Goal: Transaction & Acquisition: Download file/media

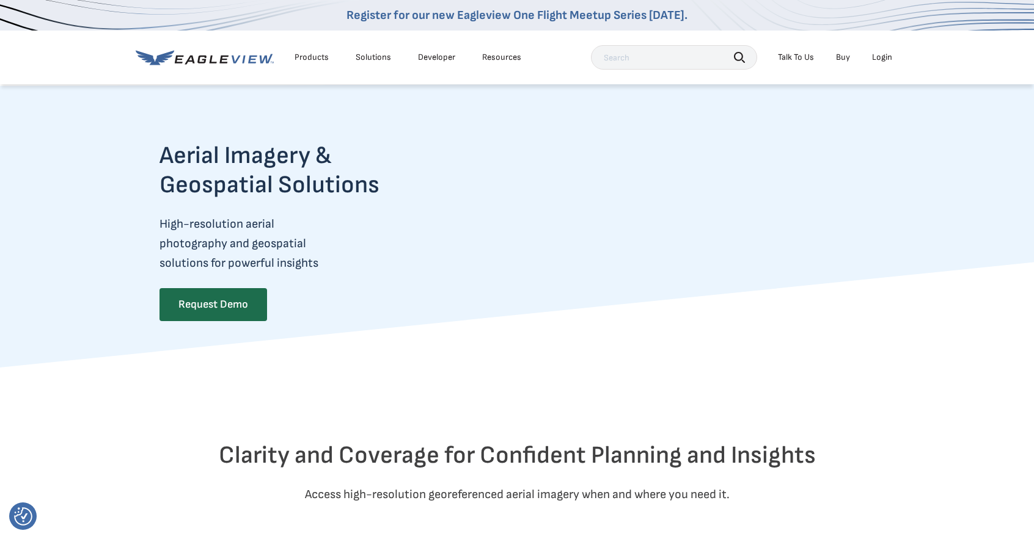
click at [878, 56] on div "Login" at bounding box center [882, 57] width 20 height 11
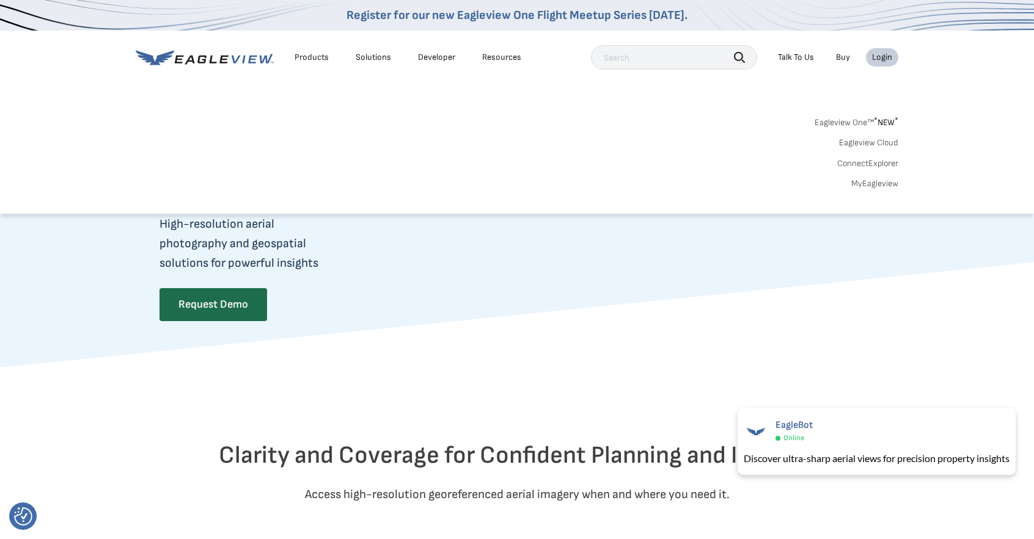
click at [882, 54] on div "Login" at bounding box center [882, 57] width 20 height 11
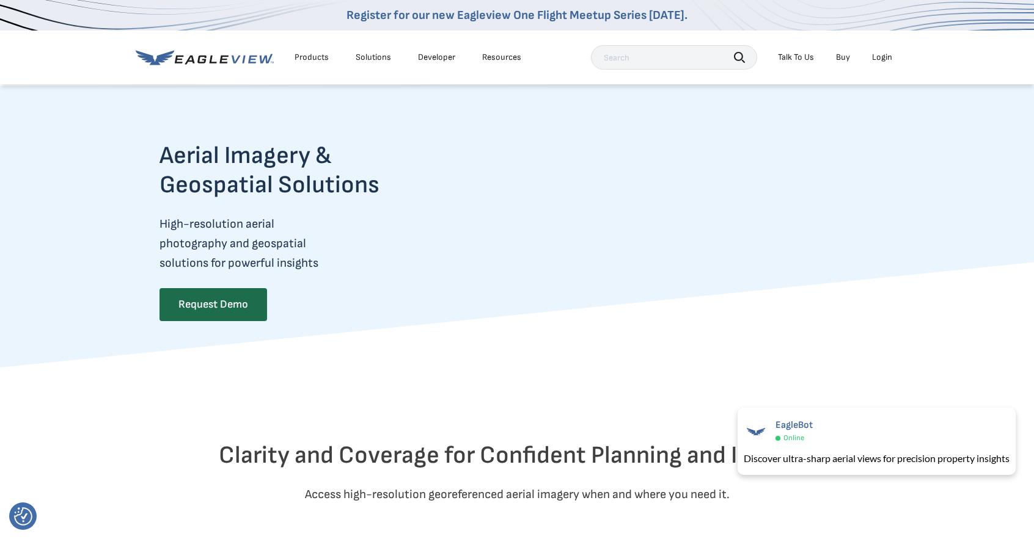
click at [882, 54] on div "Login" at bounding box center [882, 57] width 20 height 11
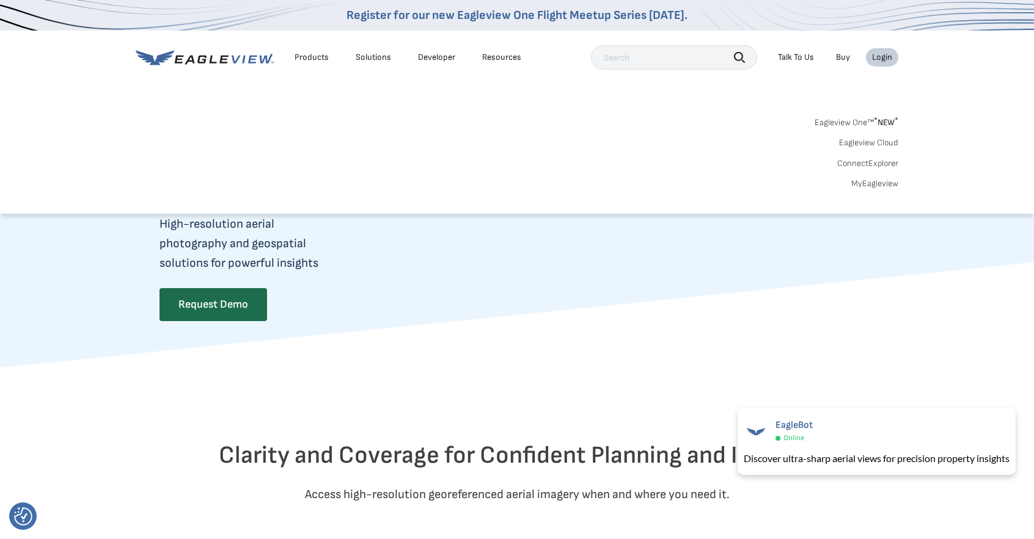
click at [886, 120] on span "* NEW *" at bounding box center [886, 122] width 24 height 10
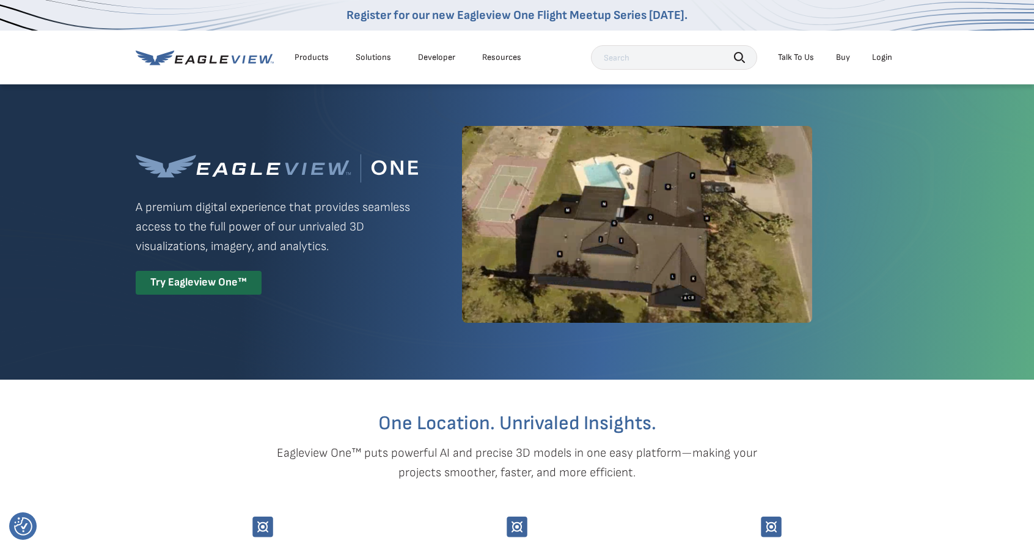
click at [884, 62] on div "Login" at bounding box center [882, 57] width 20 height 11
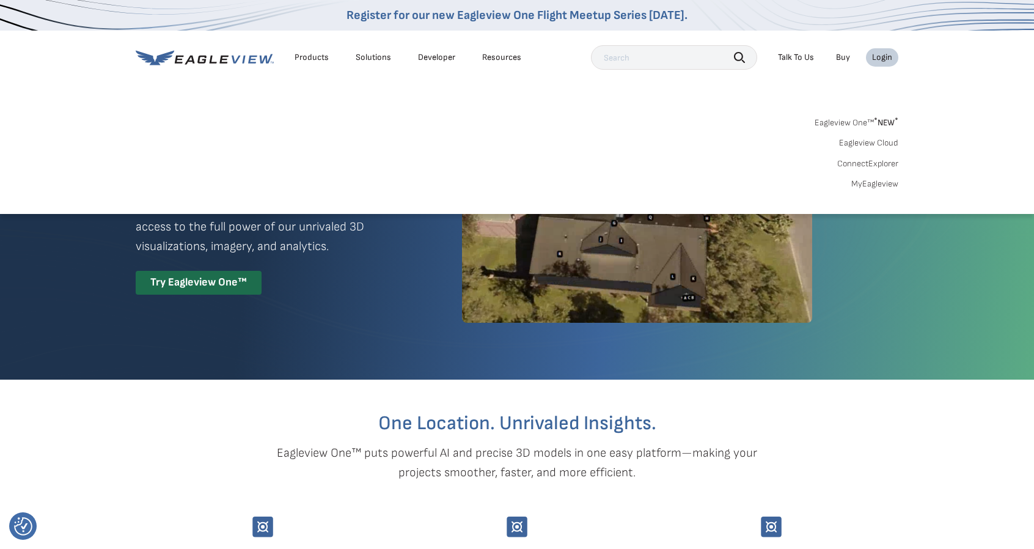
click at [880, 143] on link "Eagleview Cloud" at bounding box center [868, 142] width 59 height 11
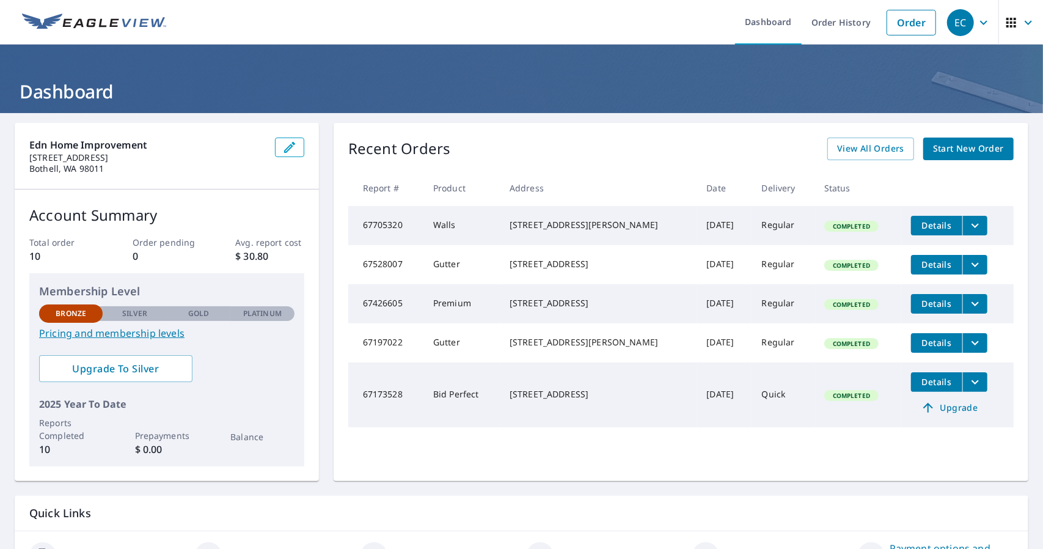
click at [825, 391] on span "Completed" at bounding box center [851, 395] width 52 height 9
click at [237, 327] on link "Pricing and membership levels" at bounding box center [166, 333] width 255 height 15
click at [825, 391] on span "Completed" at bounding box center [851, 395] width 52 height 9
click at [918, 376] on span "Details" at bounding box center [936, 382] width 37 height 12
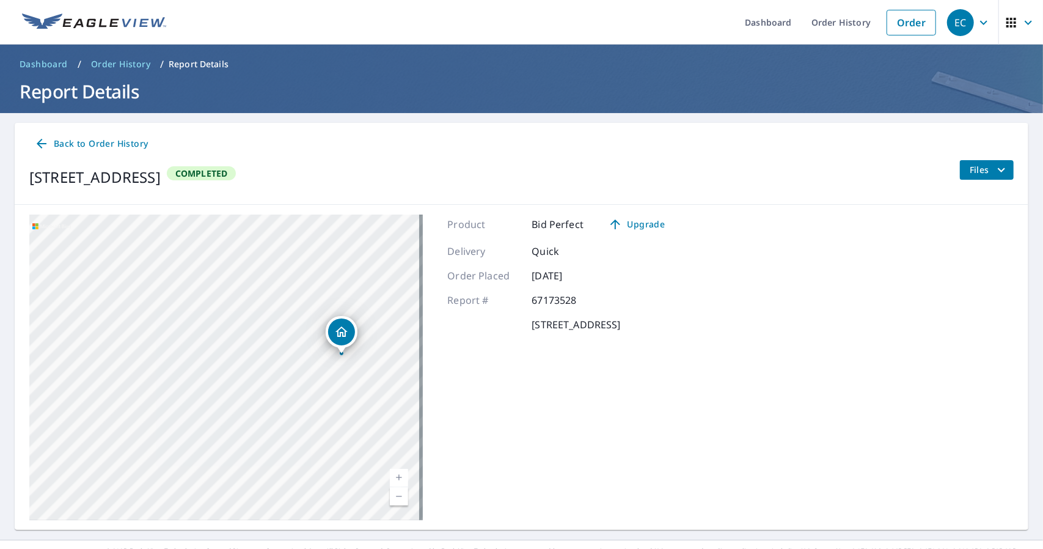
scroll to position [17, 0]
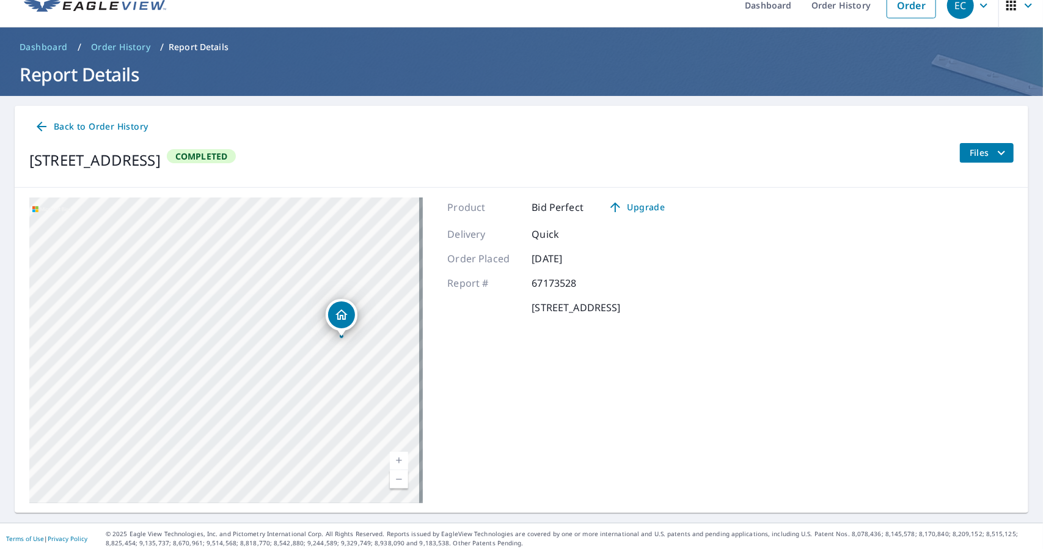
click at [988, 143] on button "Files" at bounding box center [986, 153] width 54 height 20
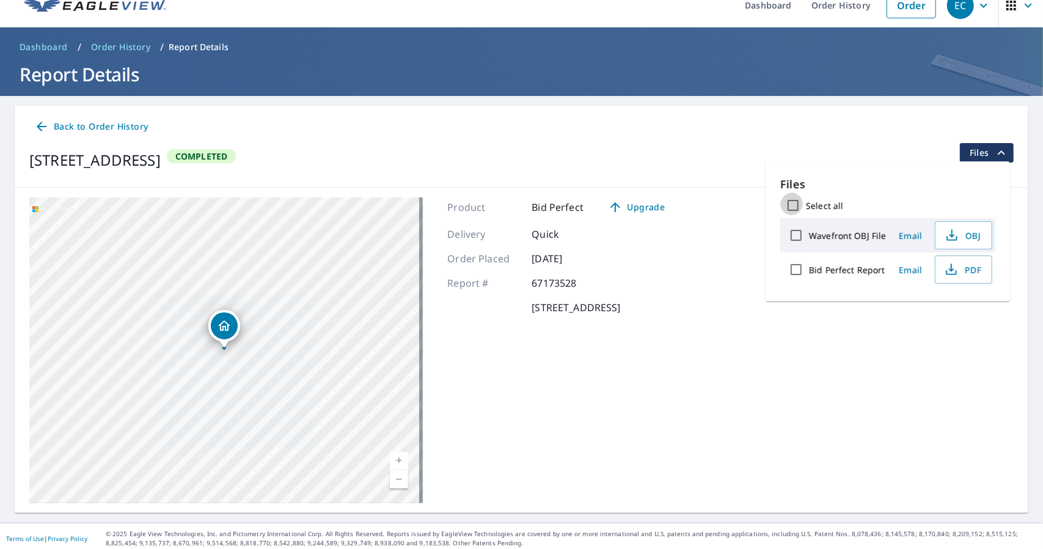
click at [795, 201] on input "Select all" at bounding box center [793, 205] width 26 height 26
checkbox input "true"
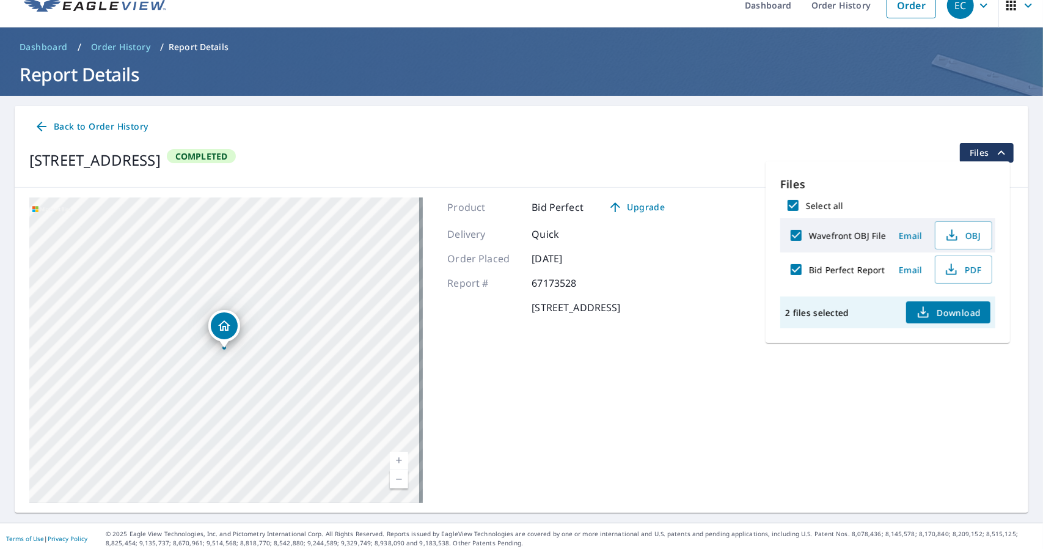
click at [933, 305] on span "Download" at bounding box center [948, 312] width 65 height 15
click at [630, 203] on span "Upgrade" at bounding box center [636, 207] width 62 height 15
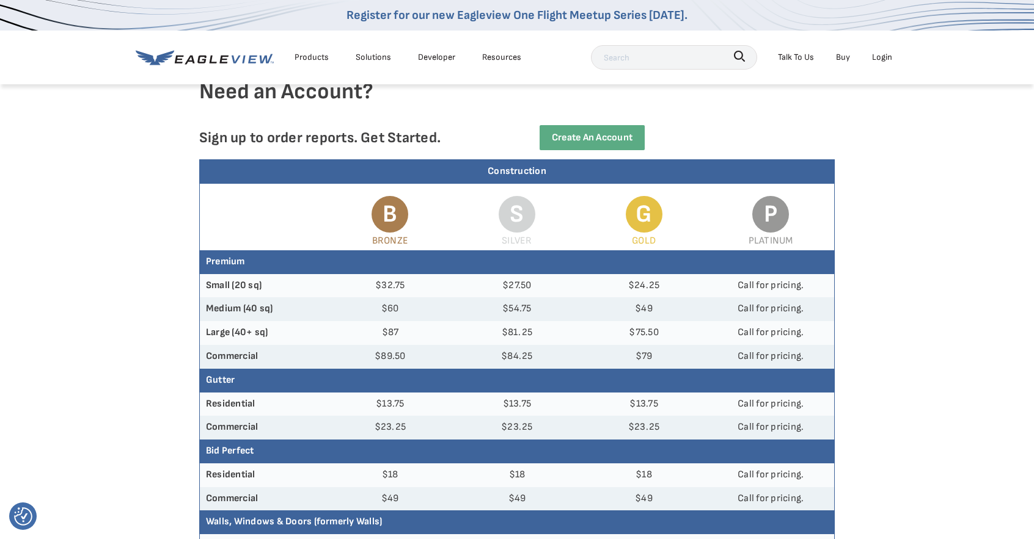
scroll to position [61, 0]
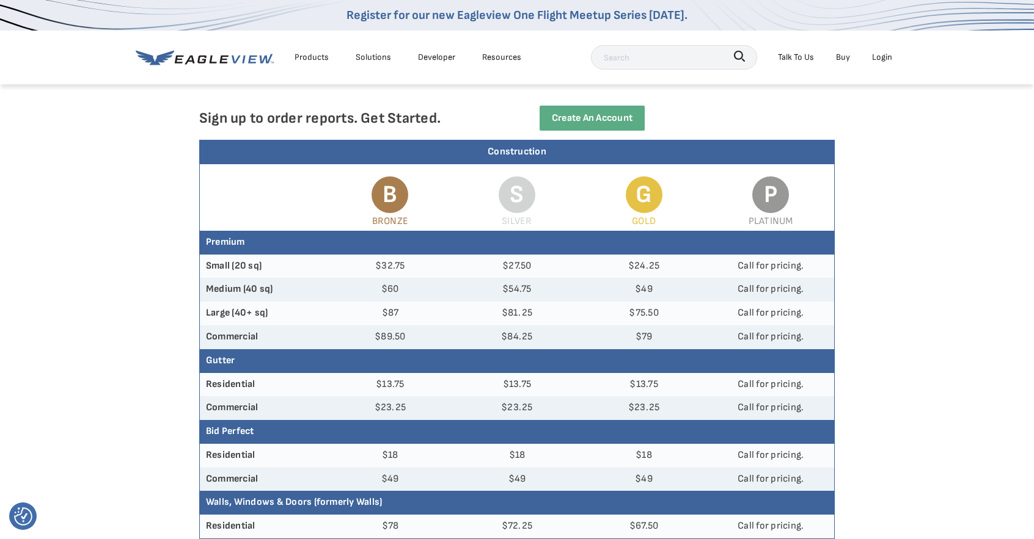
click at [782, 228] on article "Need an Account? Sign up to order reports. Get Started. Create an Account Const…" at bounding box center [517, 529] width 1034 height 1015
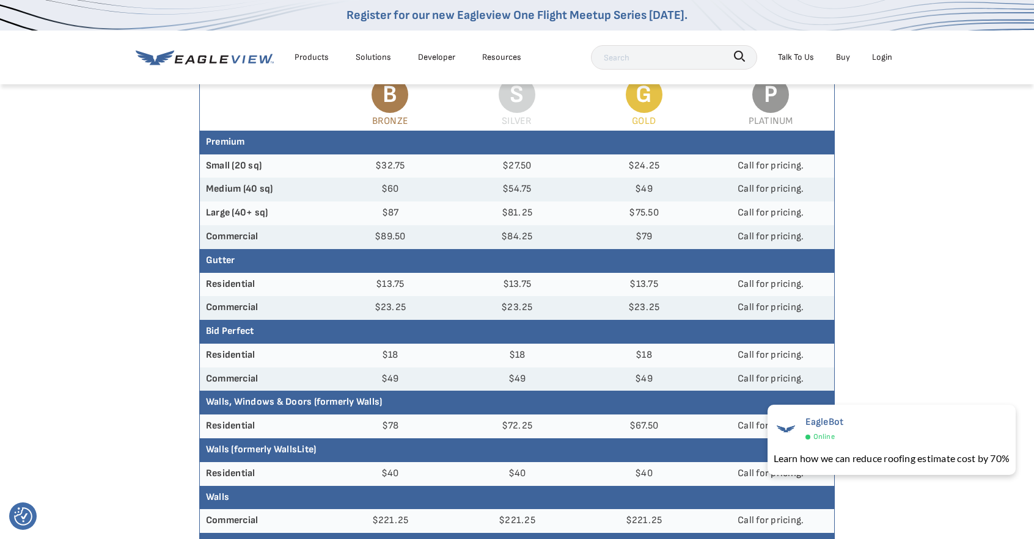
scroll to position [305, 0]
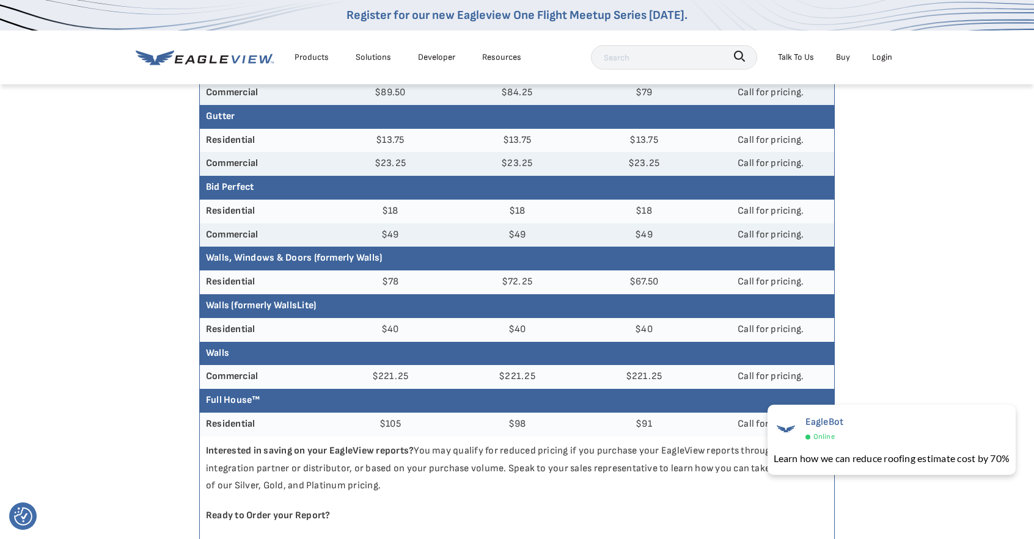
click at [643, 531] on p "Sign in or create an account to get started." at bounding box center [517, 546] width 634 height 30
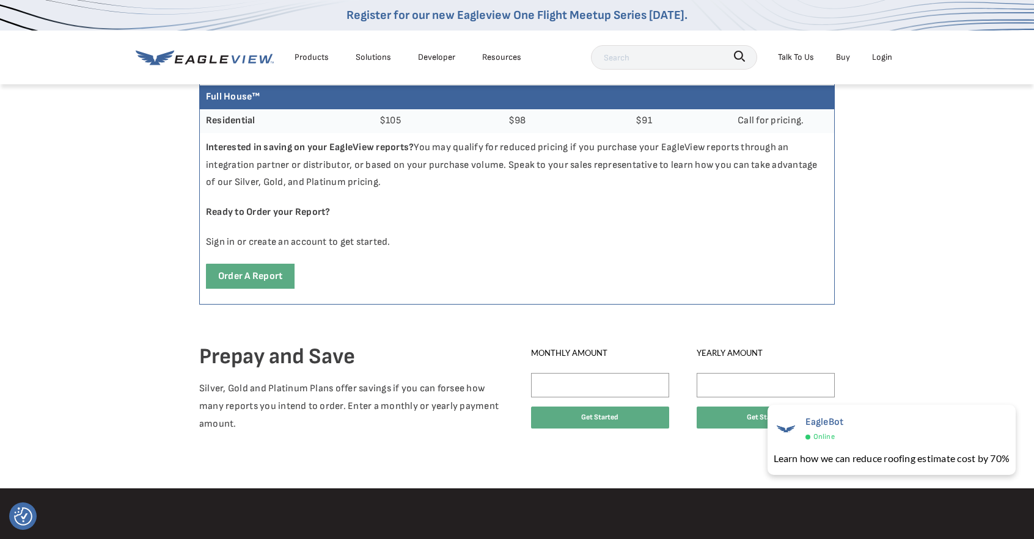
scroll to position [611, 0]
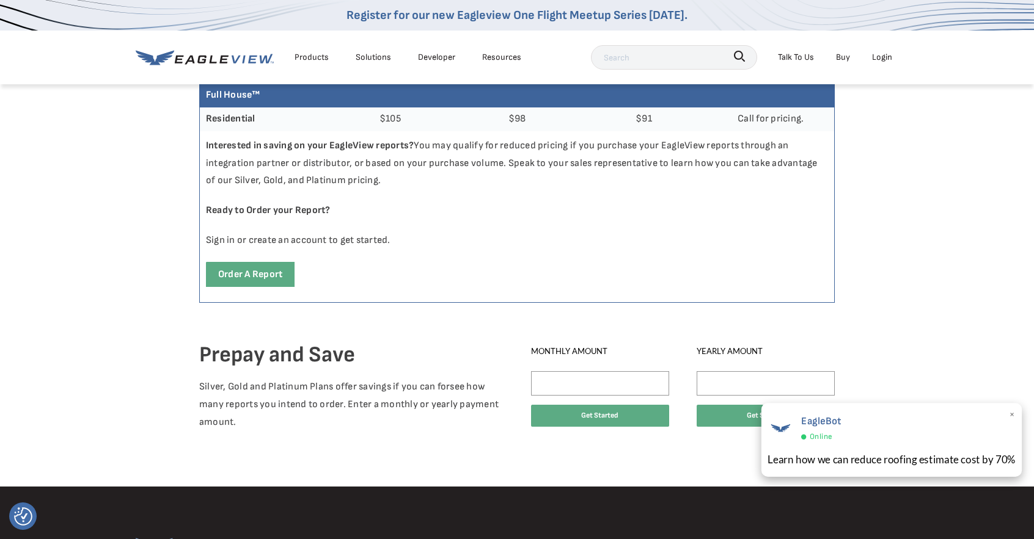
click at [1010, 417] on span "×" at bounding box center [1012, 416] width 7 height 18
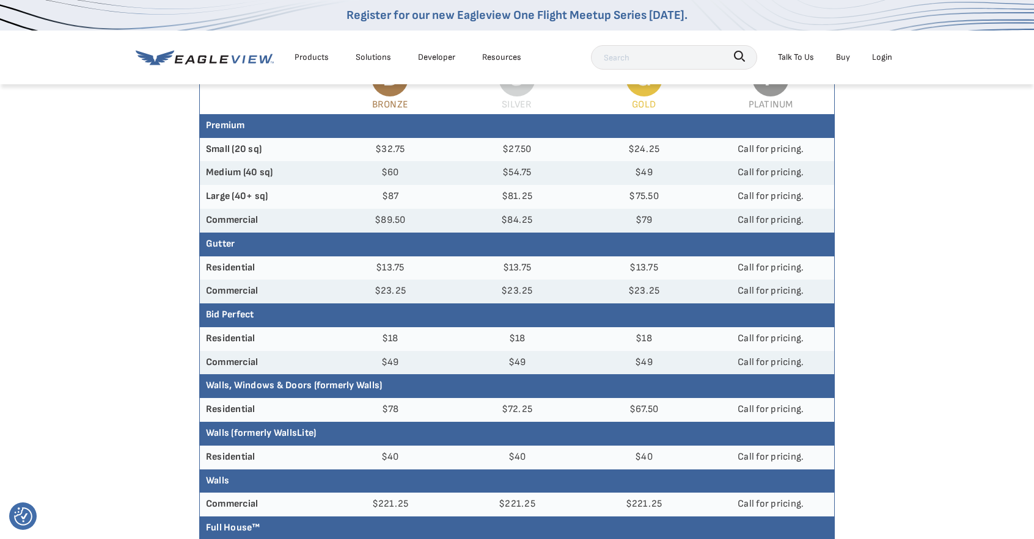
scroll to position [183, 0]
